Goal: Transaction & Acquisition: Purchase product/service

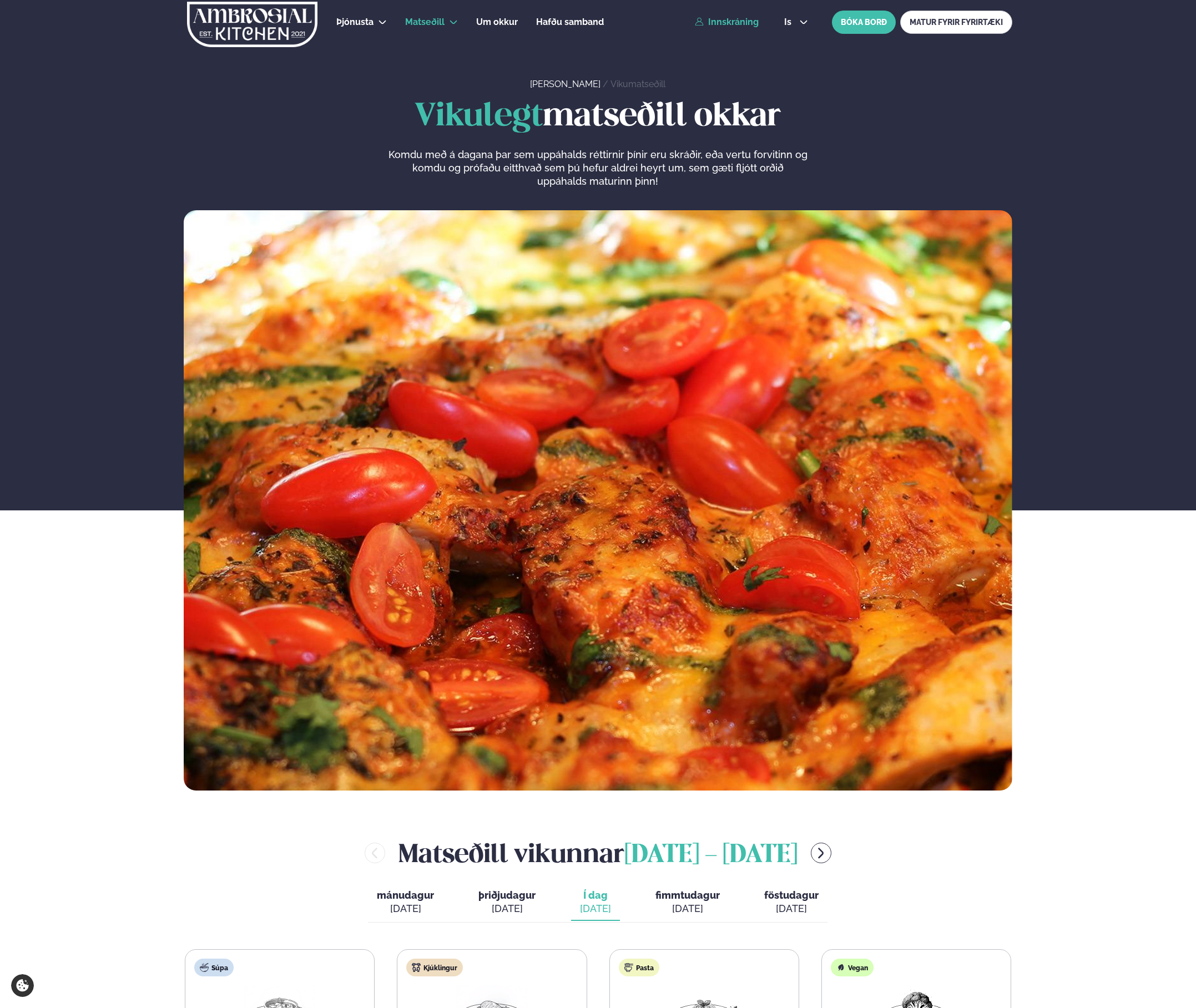
click at [732, 24] on link "Innskráning" at bounding box center [726, 22] width 64 height 10
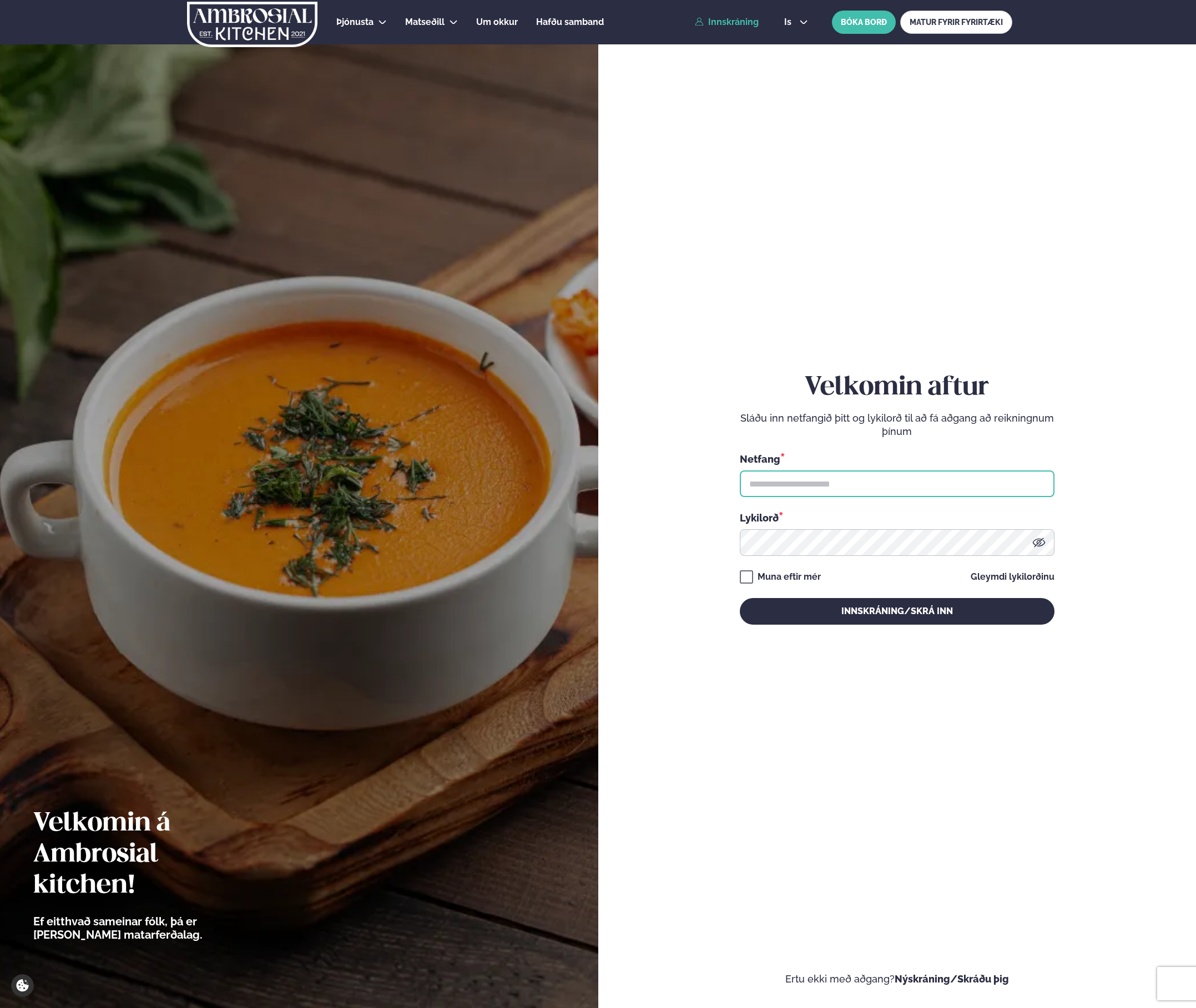
click at [762, 478] on input "text" at bounding box center [897, 484] width 315 height 27
type input "**********"
click at [740, 598] on button "Innskráning/Skrá inn" at bounding box center [897, 612] width 315 height 27
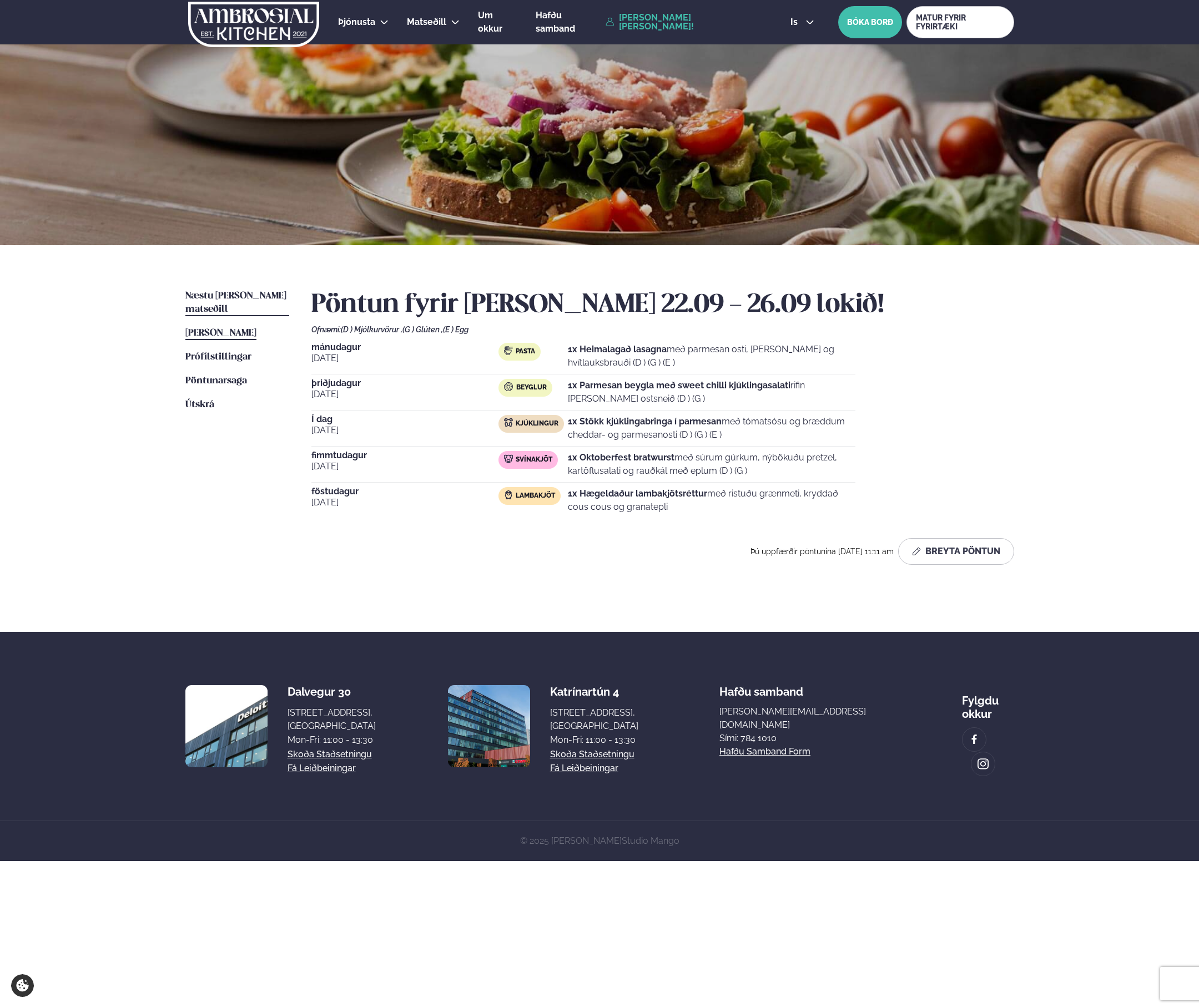
click at [244, 292] on span "Næstu [PERSON_NAME] matseðill" at bounding box center [236, 303] width 101 height 23
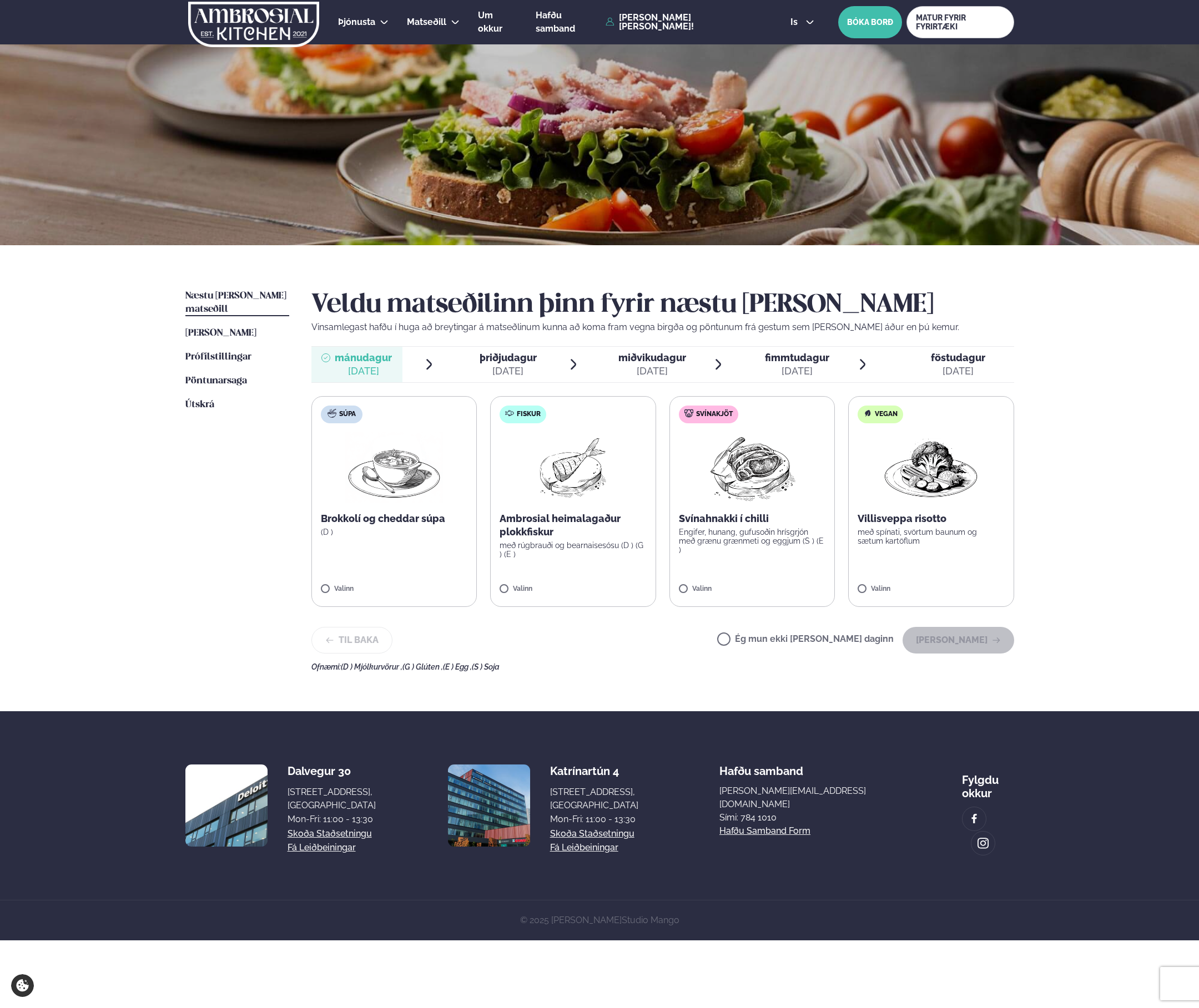
click at [610, 522] on p "Ambrosial heimalagaður plokkfiskur" at bounding box center [573, 526] width 147 height 27
click at [957, 645] on button "[PERSON_NAME]" at bounding box center [959, 641] width 112 height 27
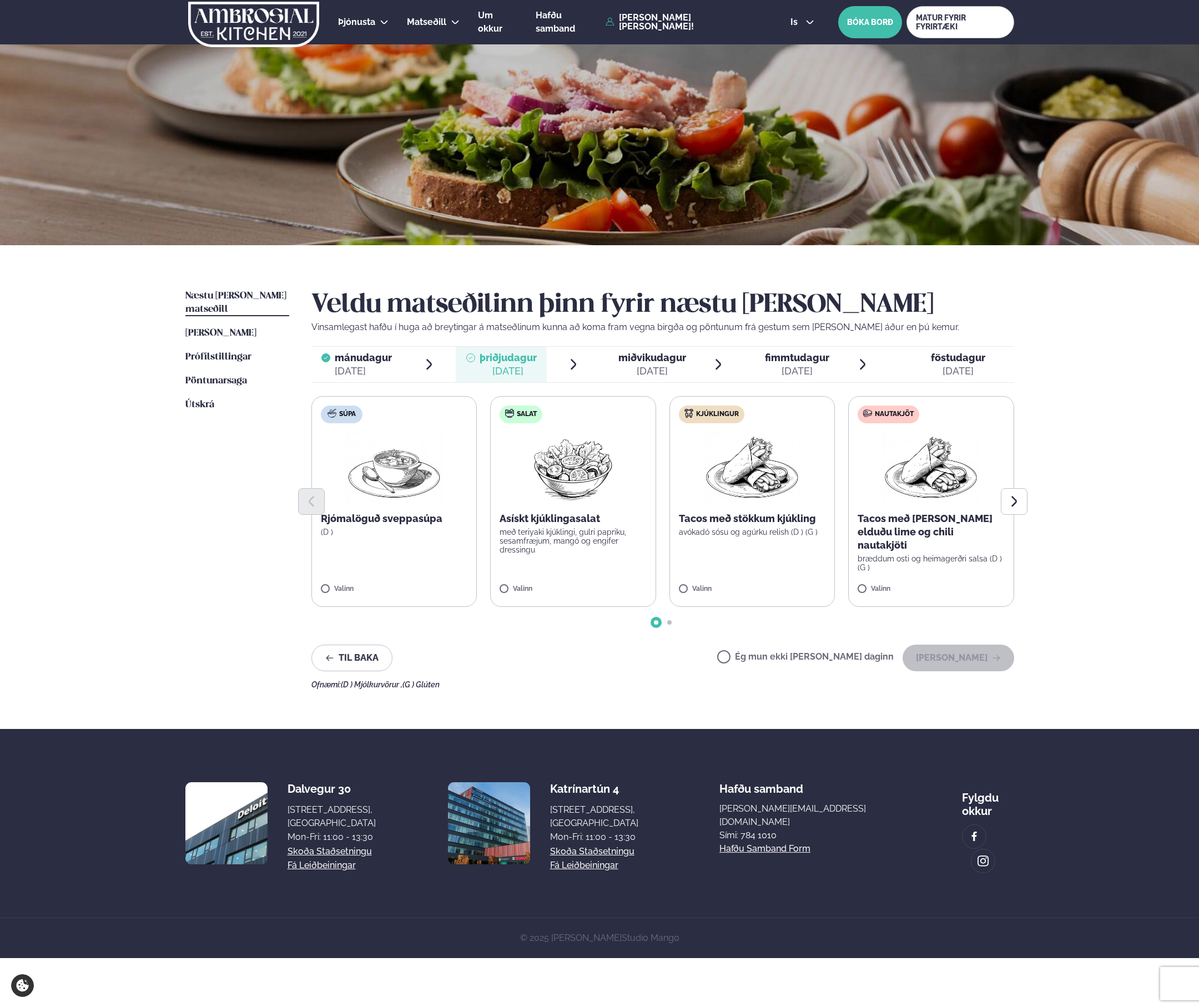
click at [715, 537] on label "Kjúklingur Tacos með stökkum kjúkling avókadó sósu og agúrku relish (D ) (G ) V…" at bounding box center [752, 502] width 166 height 211
click at [1006, 507] on button "Next slide" at bounding box center [1014, 502] width 27 height 27
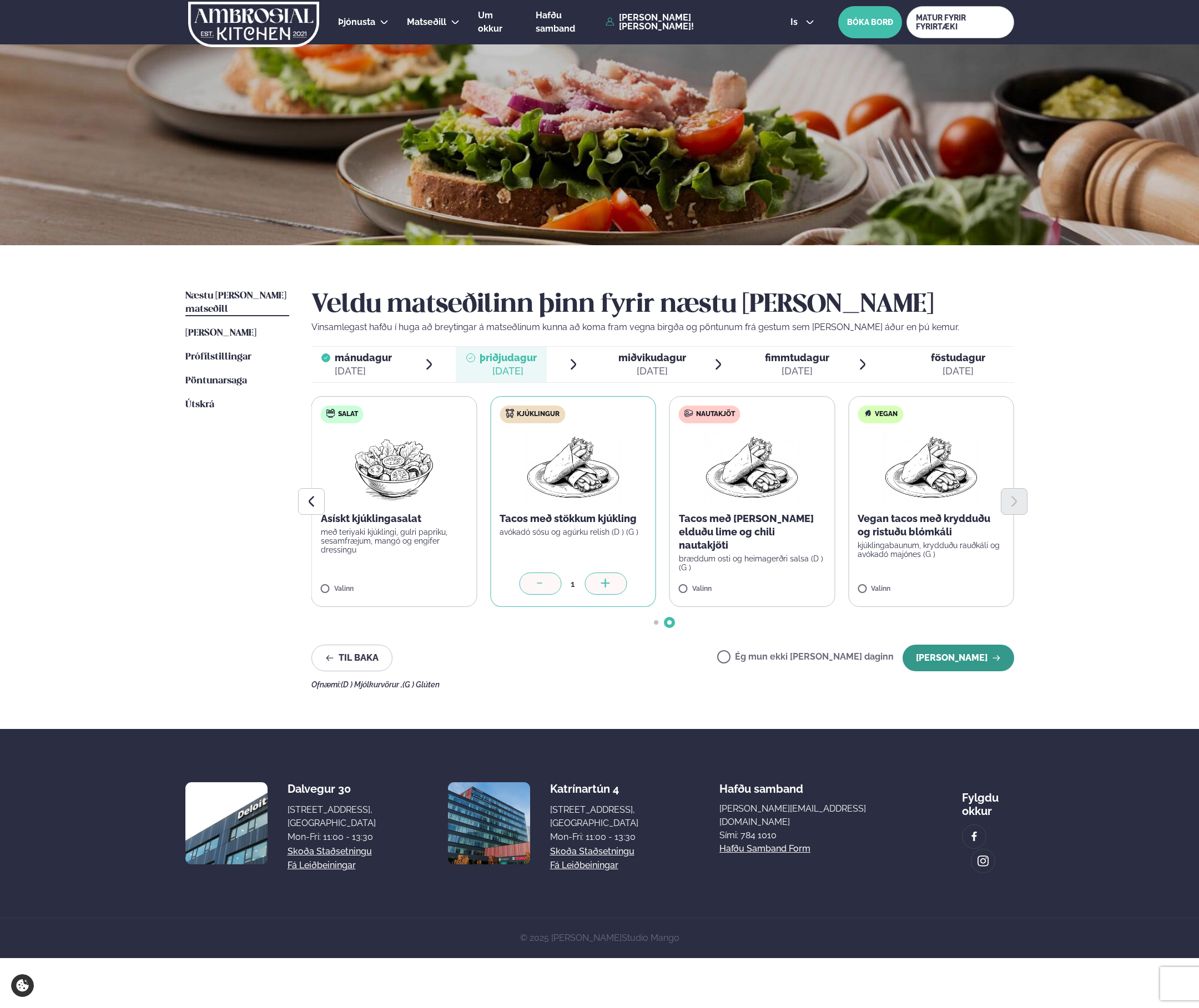
click at [963, 662] on button "[PERSON_NAME]" at bounding box center [959, 658] width 112 height 27
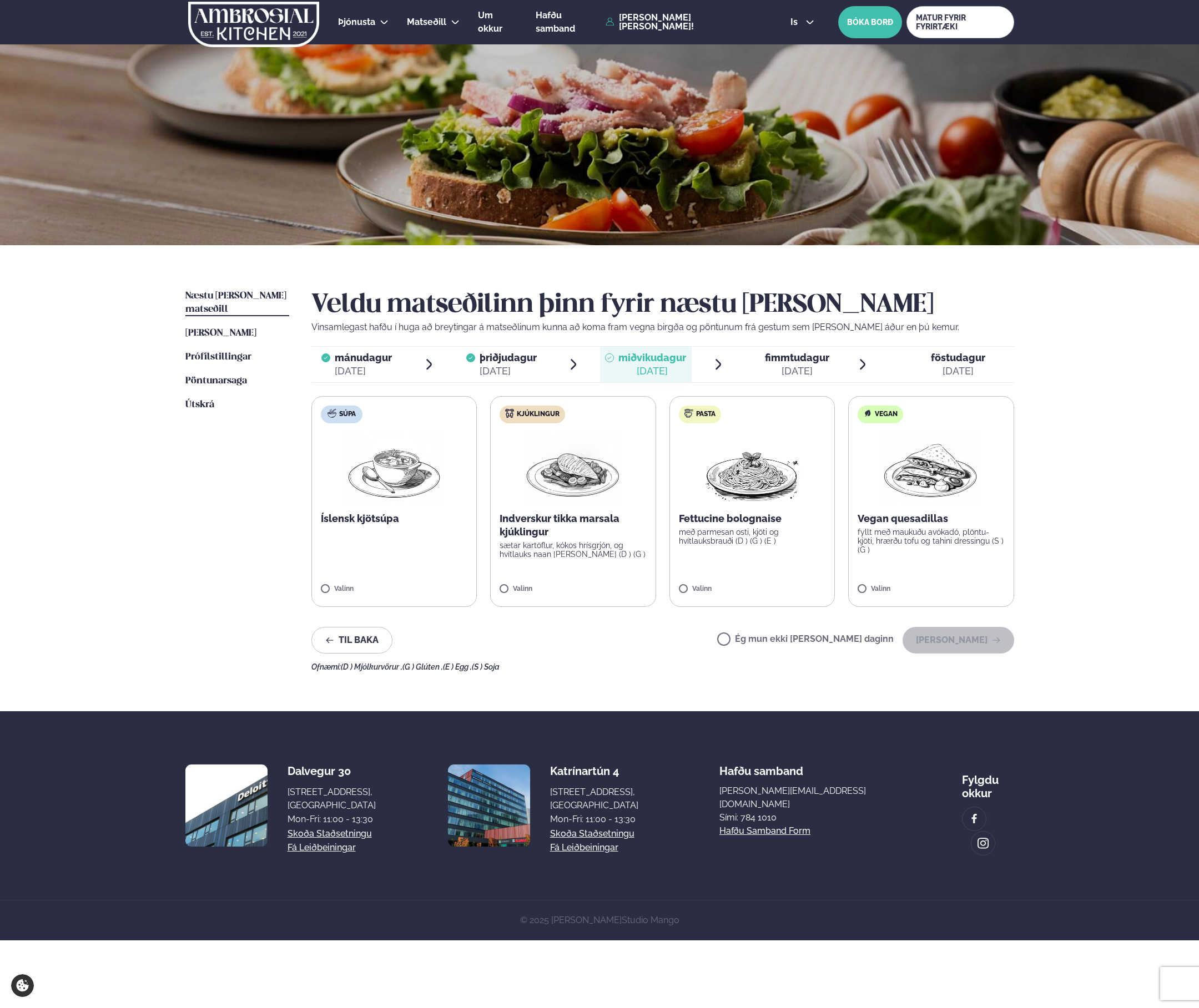
click at [739, 511] on label "Pasta Fettucine bolognaise með parmesan osti, kjöti og hvítlauksbrauði (D ) (G …" at bounding box center [752, 502] width 166 height 211
click at [943, 642] on button "[PERSON_NAME]" at bounding box center [959, 641] width 112 height 27
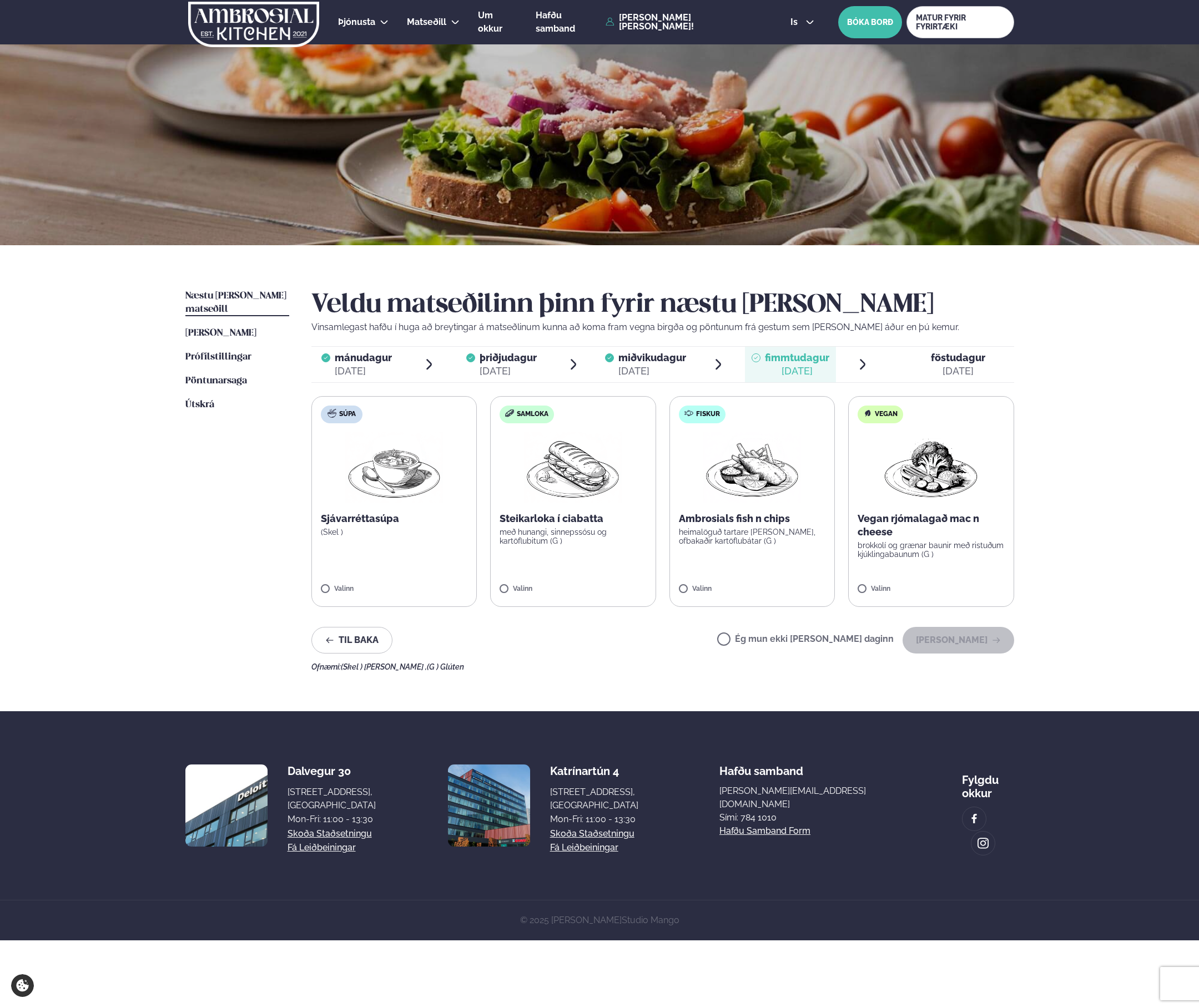
click at [807, 551] on label "Fiskur Ambrosials fish n chips heimalöguð tartare [PERSON_NAME], ofbakaðir kart…" at bounding box center [752, 502] width 166 height 211
click at [958, 642] on button "[PERSON_NAME]" at bounding box center [959, 641] width 112 height 27
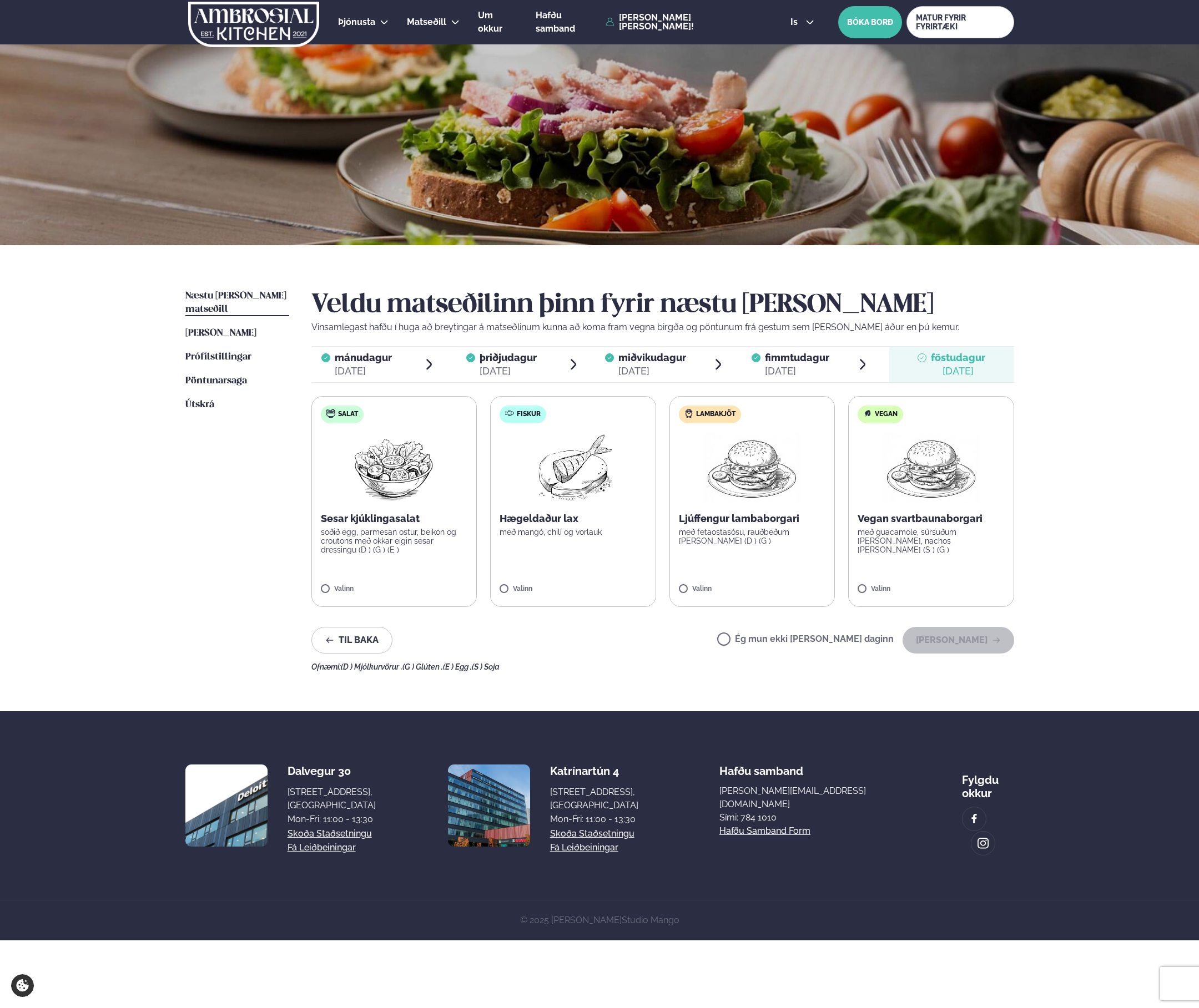
click at [773, 540] on p "með fetaostasósu, rauðbeðum [PERSON_NAME] (D ) (G )" at bounding box center [752, 537] width 147 height 18
click at [944, 625] on div "Veldu matseðilinn þinn fyrir næstu [PERSON_NAME] Vinsamlegast hafðu í huga að b…" at bounding box center [662, 481] width 702 height 381
click at [943, 645] on button "[PERSON_NAME]" at bounding box center [959, 641] width 112 height 27
